Goal: Task Accomplishment & Management: Complete application form

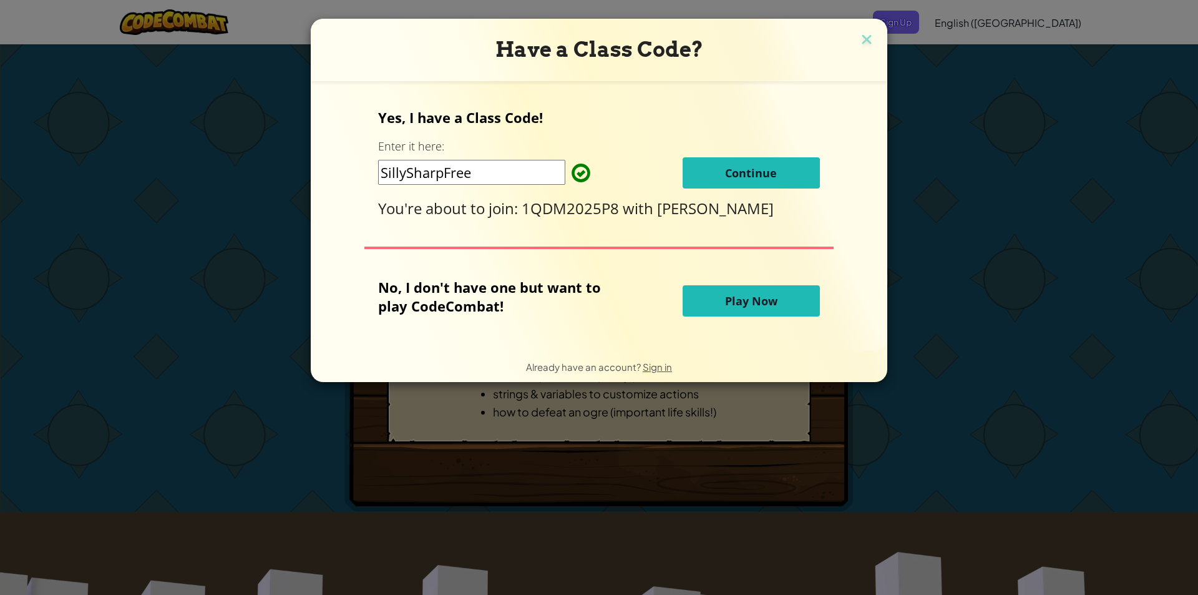
click at [736, 166] on span "Continue" at bounding box center [751, 172] width 52 height 15
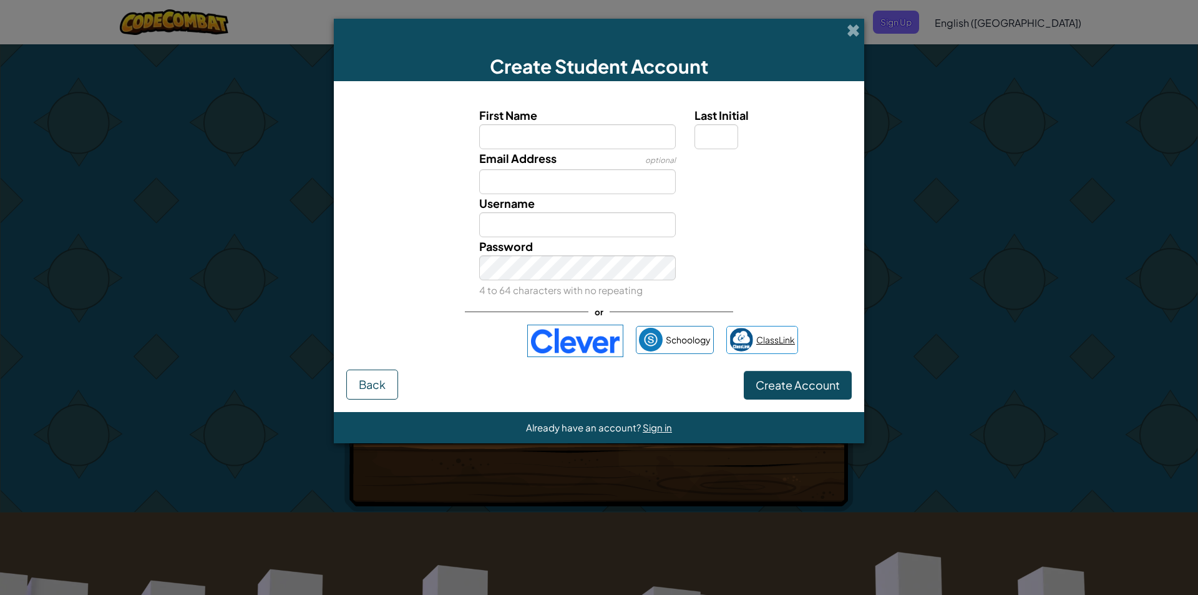
click at [766, 328] on link "ClassLink" at bounding box center [762, 340] width 72 height 28
click at [530, 134] on input "First Name" at bounding box center [577, 136] width 197 height 25
type input "[PERSON_NAME]"
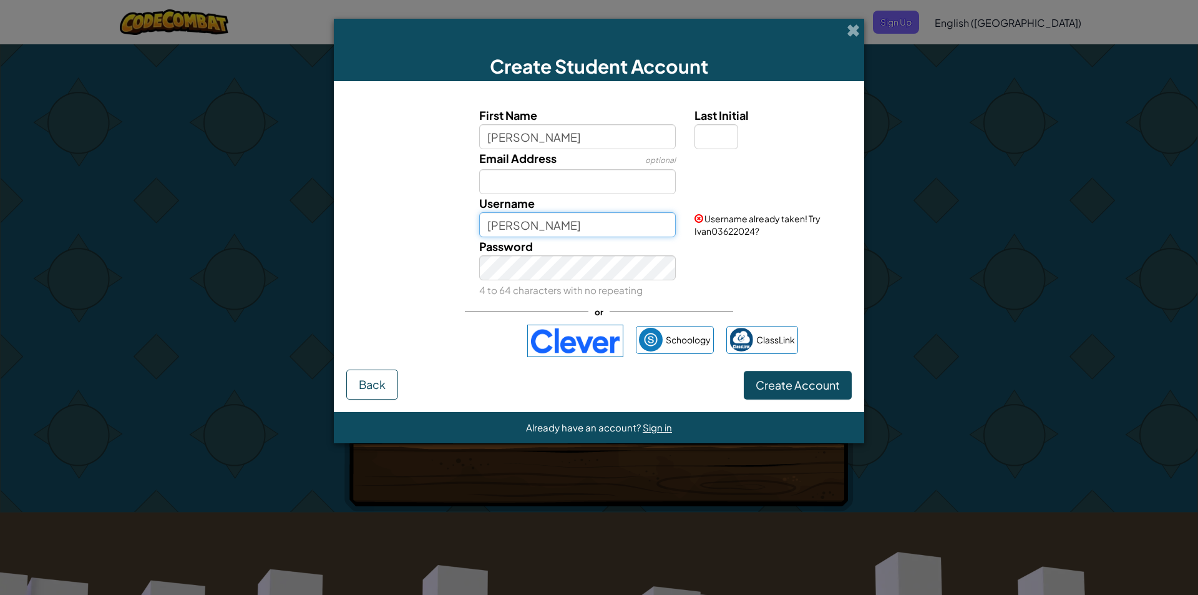
click at [521, 220] on input "[PERSON_NAME]" at bounding box center [577, 224] width 197 height 25
type input "I"
type input "kudiva0543"
click at [744, 371] on button "Create Account" at bounding box center [798, 385] width 108 height 29
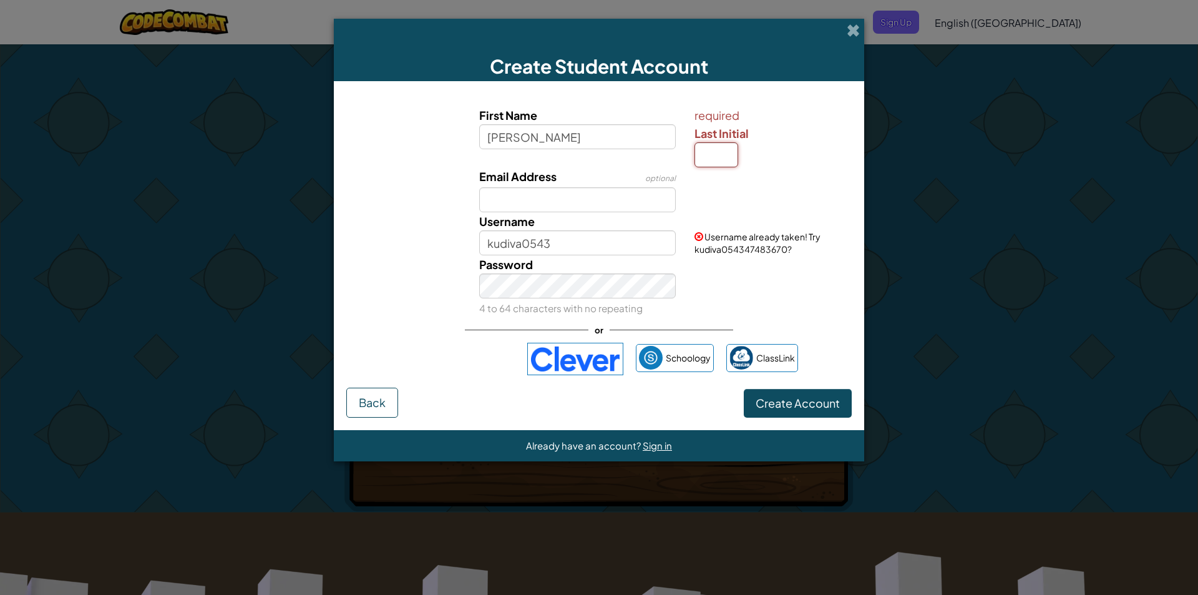
click at [697, 157] on input "Last Initial" at bounding box center [716, 154] width 44 height 25
type input "l"
type input "k"
click at [794, 394] on button "Create Account" at bounding box center [798, 403] width 108 height 29
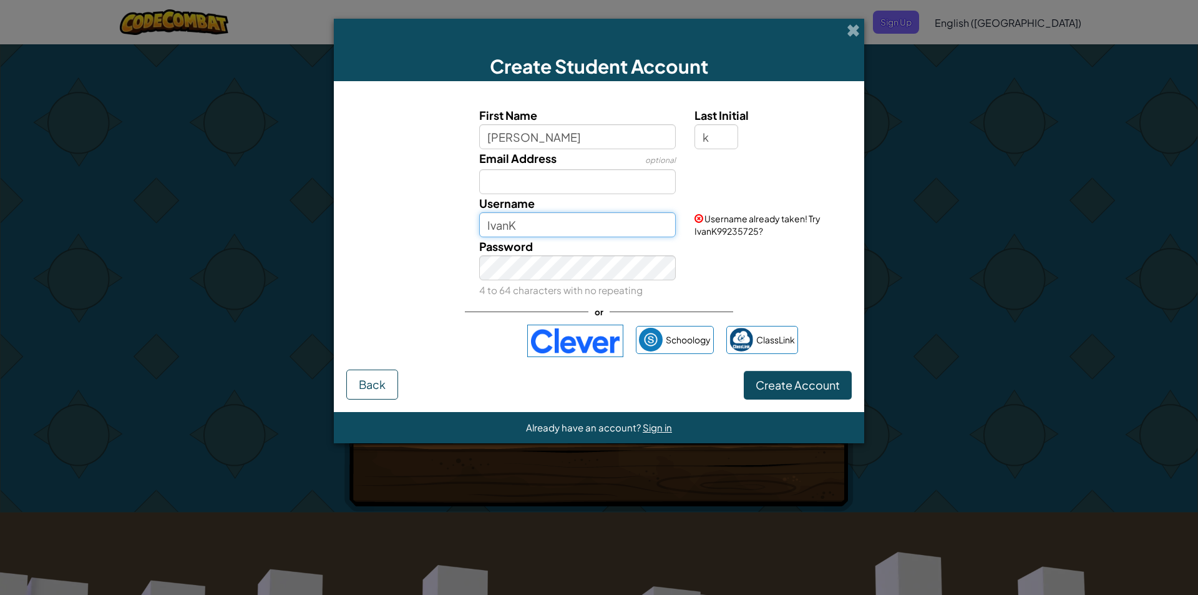
click at [528, 218] on input "IvanK" at bounding box center [577, 224] width 197 height 25
type input "I"
type input "kudiva0543"
click at [755, 393] on button "Create Account" at bounding box center [798, 385] width 108 height 29
click at [833, 382] on button "Create Account" at bounding box center [798, 385] width 108 height 29
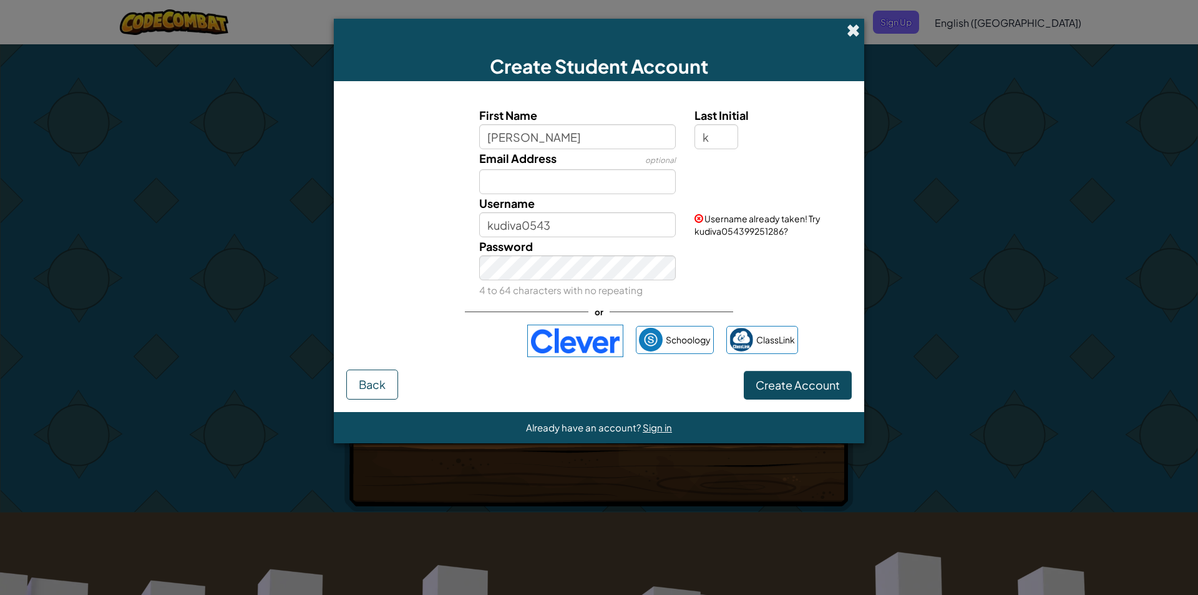
click at [852, 31] on span at bounding box center [853, 30] width 13 height 13
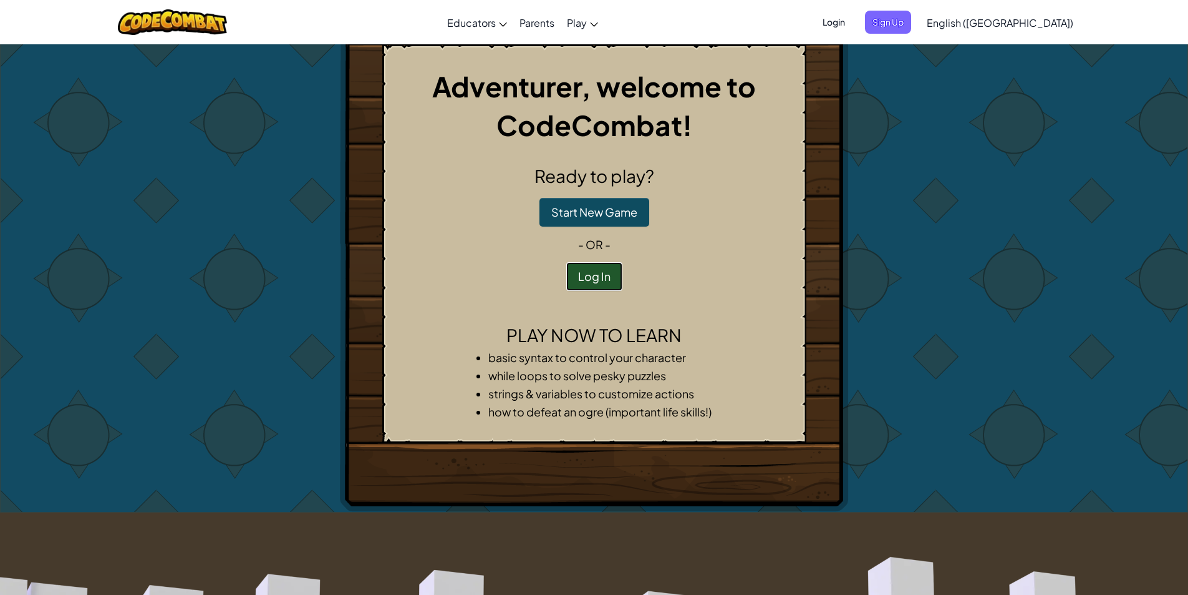
click at [592, 288] on button "Log In" at bounding box center [594, 276] width 56 height 29
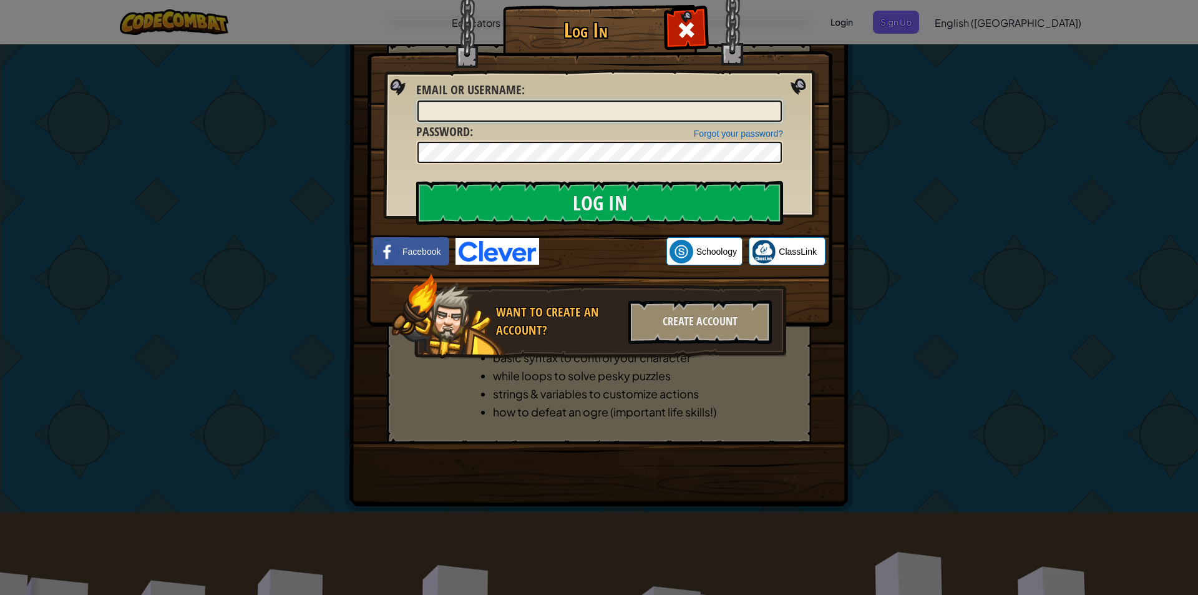
click at [458, 107] on input "Email or Username :" at bounding box center [599, 110] width 364 height 21
click at [480, 115] on input "Email or Username :" at bounding box center [599, 110] width 364 height 21
type input "kudiva0543"
click at [416, 181] on input "Log In" at bounding box center [599, 203] width 367 height 44
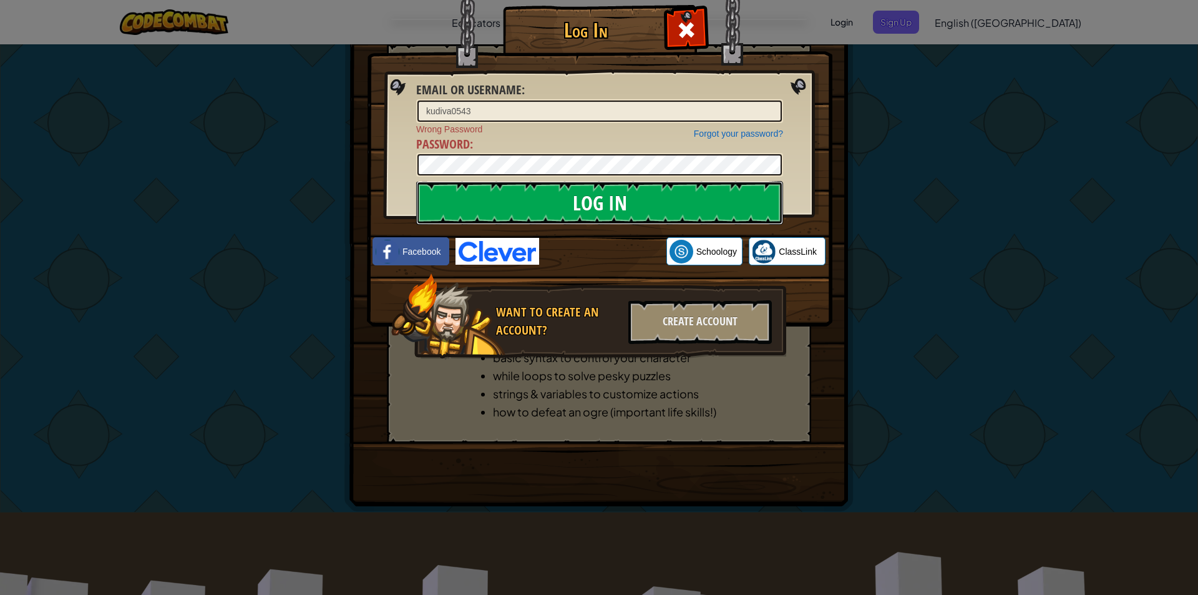
click at [596, 208] on input "Log In" at bounding box center [599, 203] width 367 height 44
click at [416, 181] on input "Log In" at bounding box center [599, 203] width 367 height 44
